Goal: Navigation & Orientation: Find specific page/section

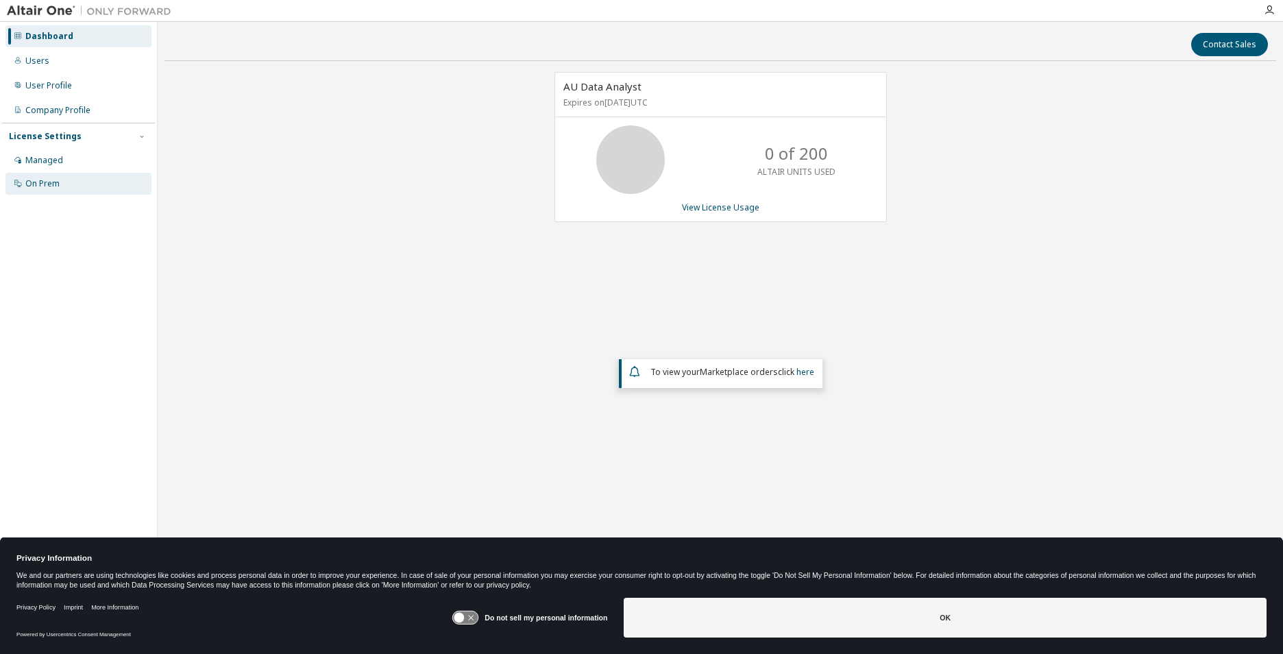
click at [45, 182] on div "On Prem" at bounding box center [42, 183] width 34 height 11
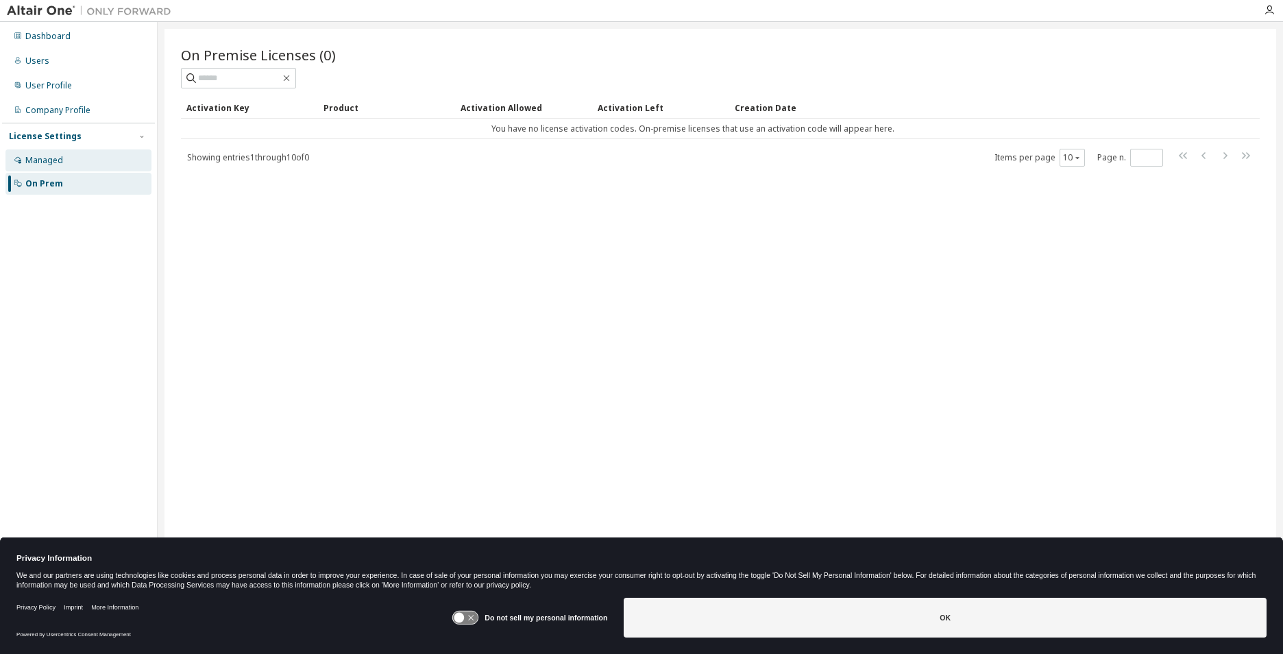
click at [54, 159] on div "Managed" at bounding box center [44, 160] width 38 height 11
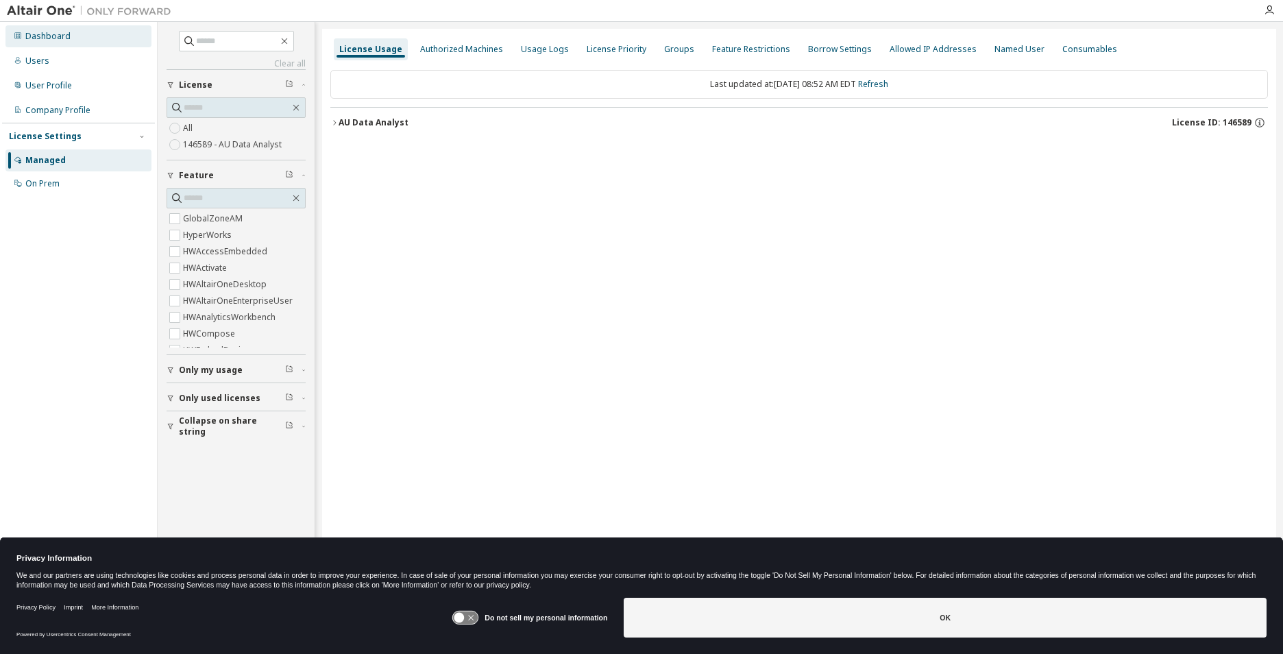
click at [62, 40] on div "Dashboard" at bounding box center [47, 36] width 45 height 11
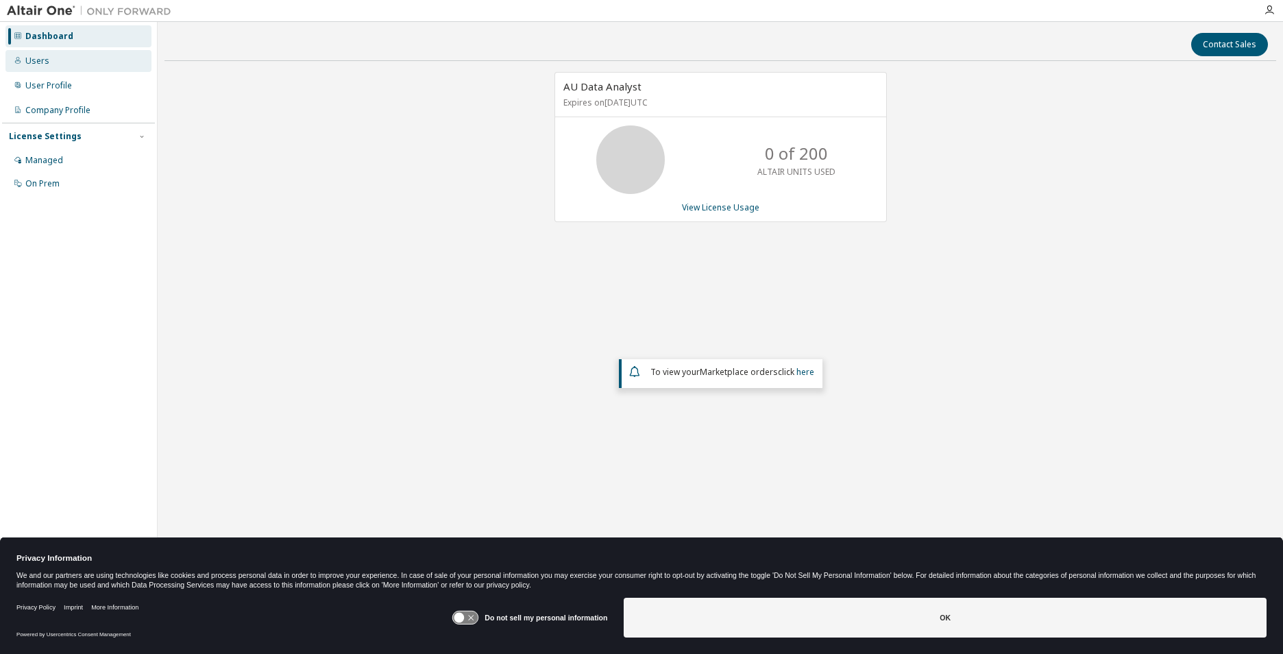
click at [62, 58] on div "Users" at bounding box center [78, 61] width 146 height 22
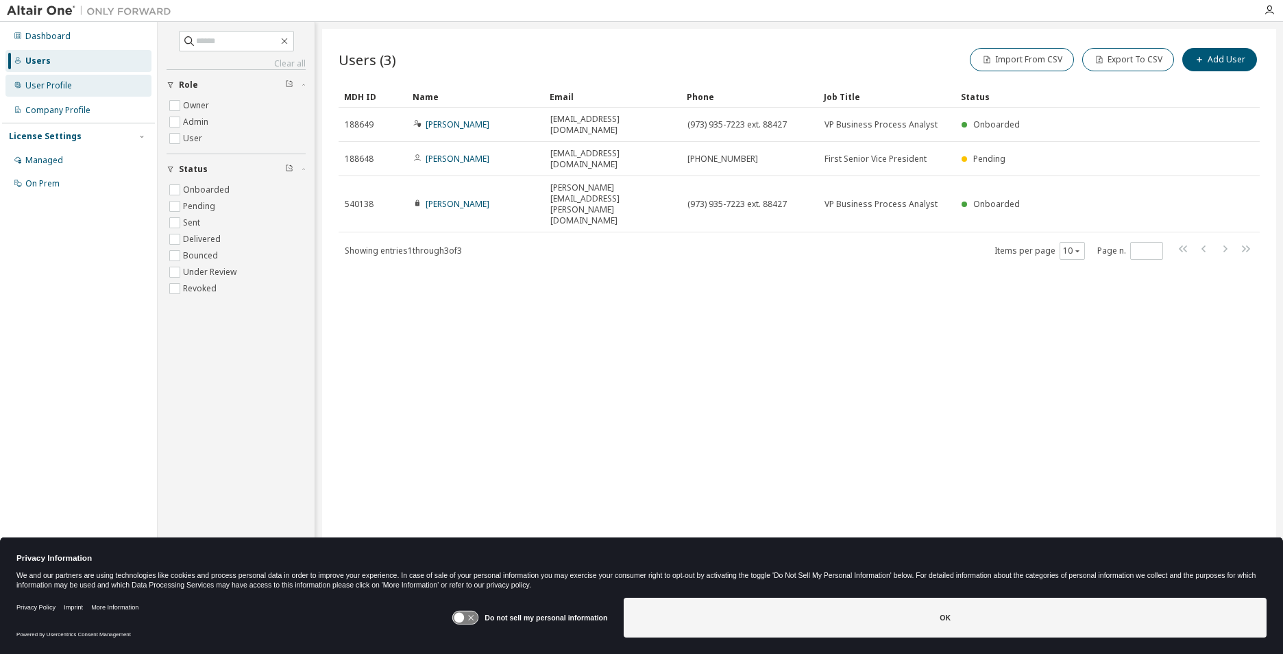
click at [60, 85] on div "User Profile" at bounding box center [48, 85] width 47 height 11
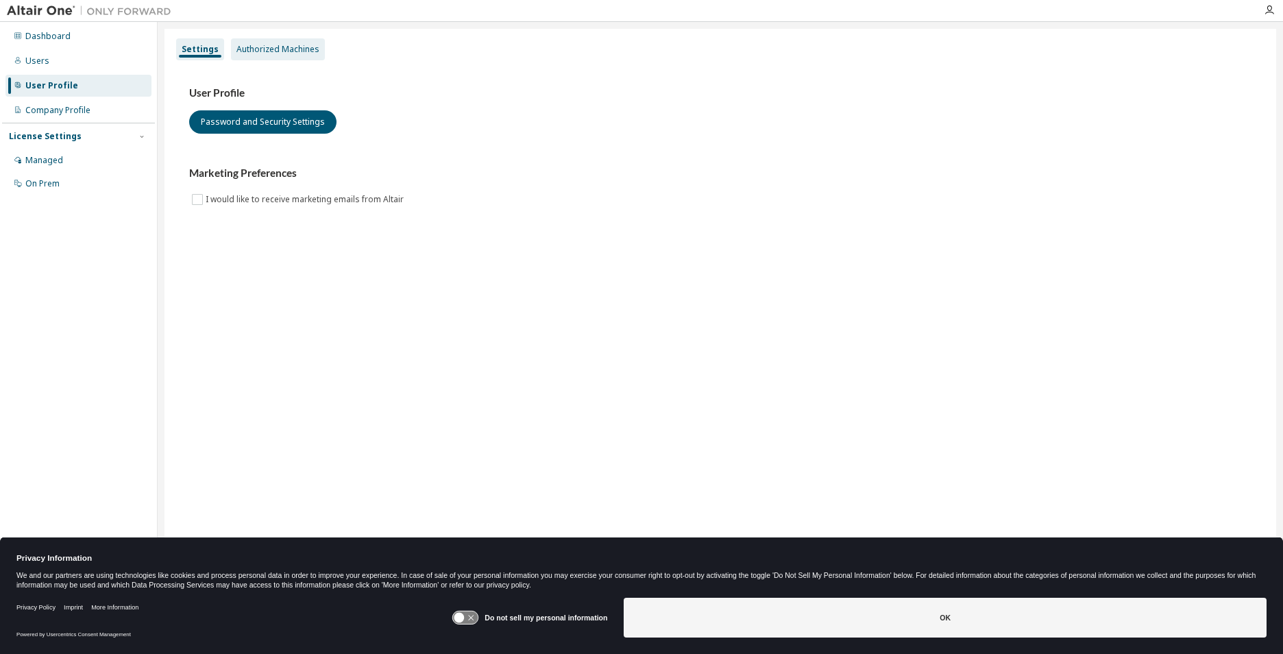
click at [269, 56] on div "Authorized Machines" at bounding box center [278, 49] width 94 height 22
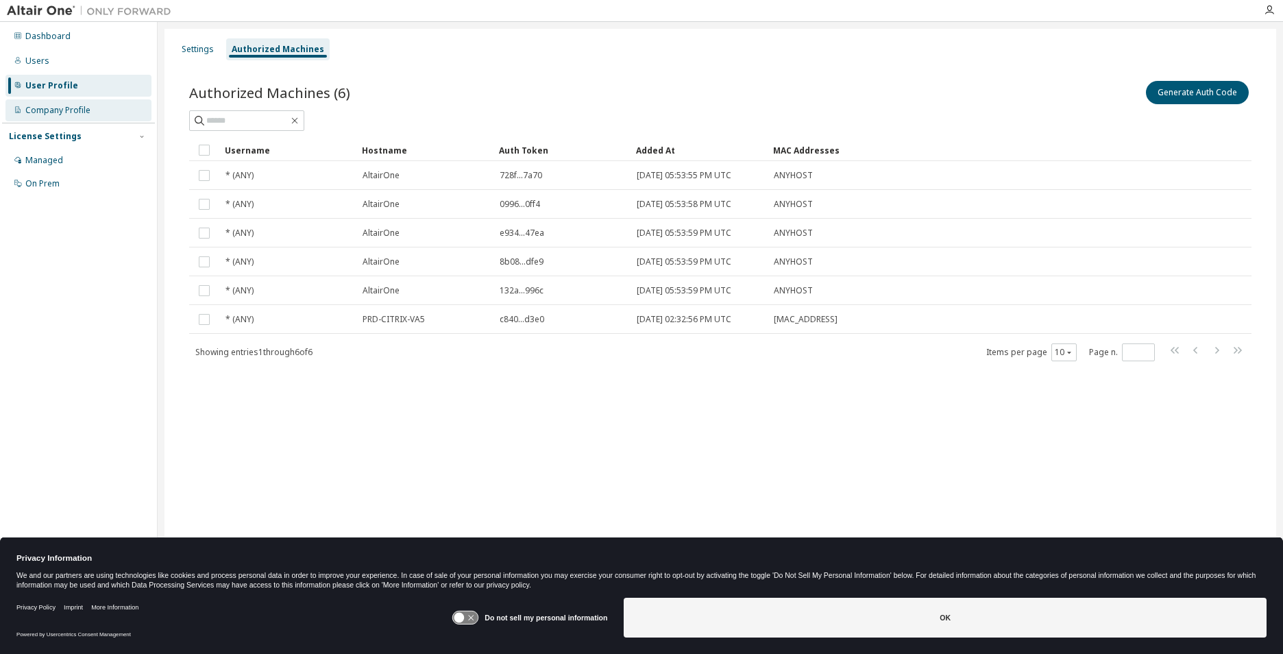
click at [67, 110] on div "Company Profile" at bounding box center [57, 110] width 65 height 11
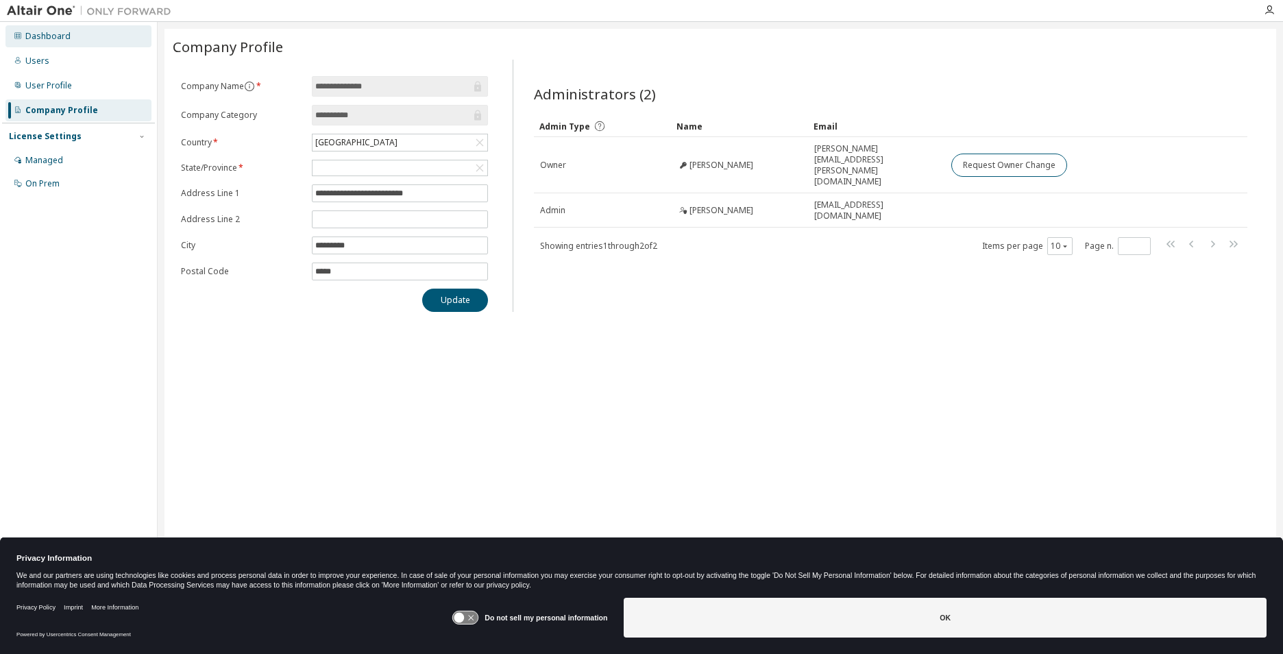
click at [50, 37] on div "Dashboard" at bounding box center [47, 36] width 45 height 11
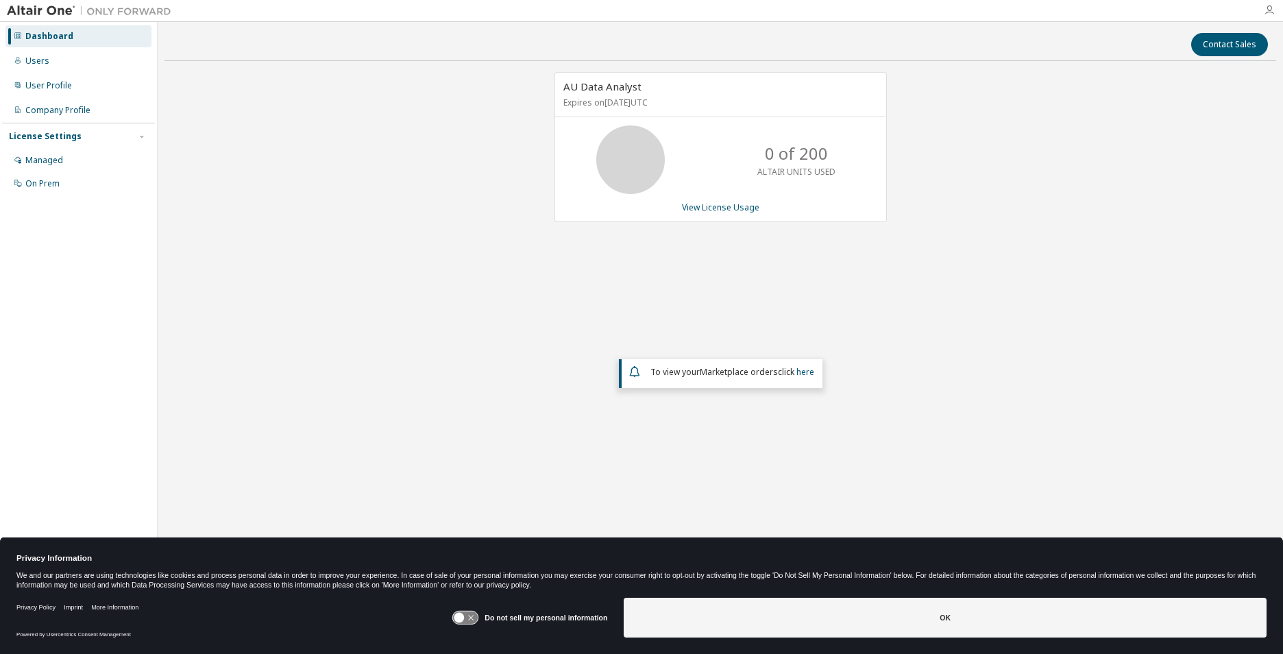
click at [1267, 14] on icon "button" at bounding box center [1269, 10] width 11 height 11
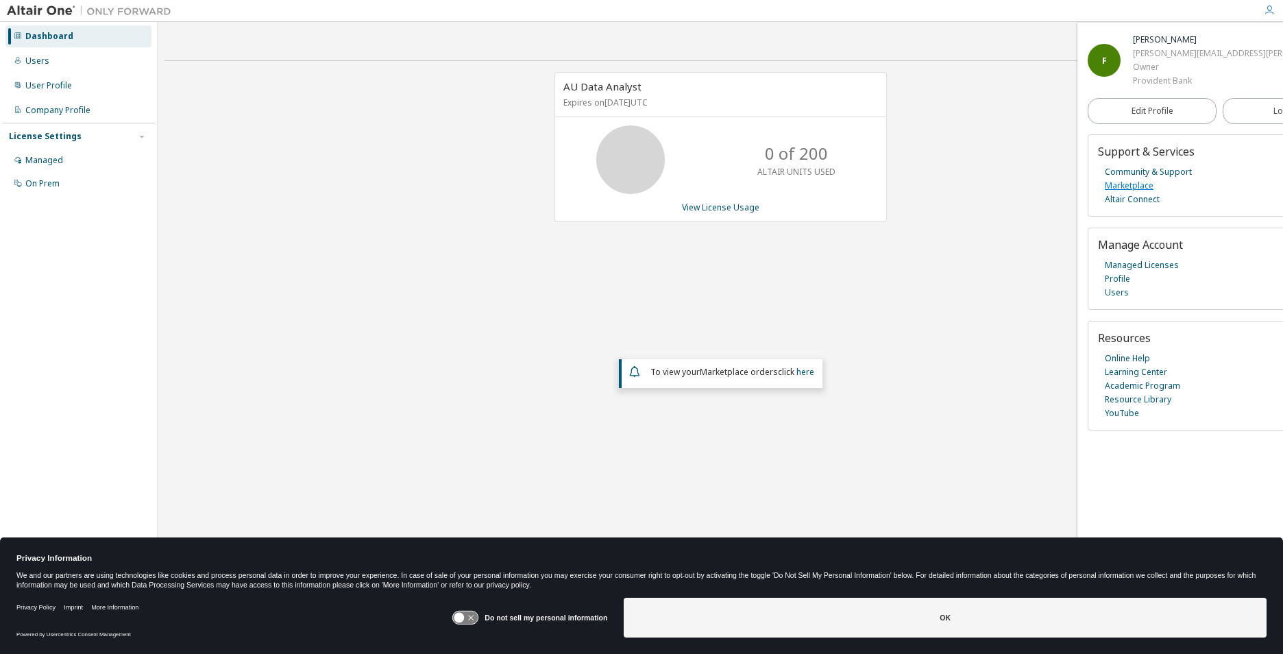
click at [1137, 187] on link "Marketplace" at bounding box center [1129, 186] width 49 height 14
